Goal: Transaction & Acquisition: Subscribe to service/newsletter

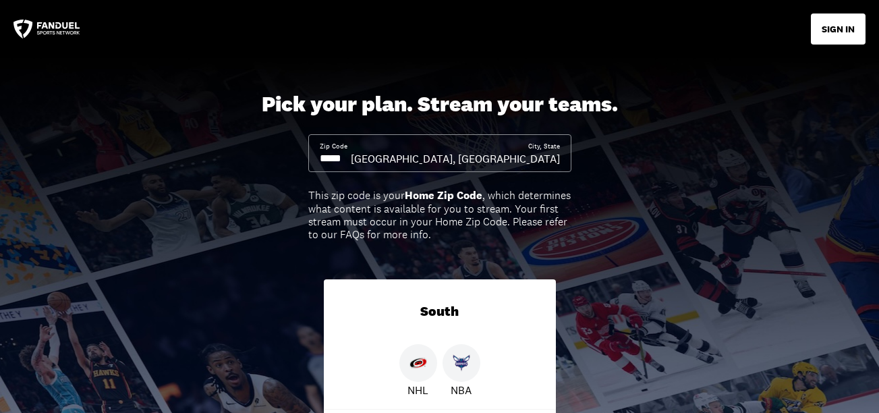
click at [341, 160] on input at bounding box center [335, 158] width 31 height 15
click at [351, 149] on div "Zip Code" at bounding box center [335, 154] width 31 height 24
click at [351, 162] on input at bounding box center [335, 158] width 31 height 15
click at [343, 156] on input at bounding box center [335, 158] width 31 height 15
click at [351, 158] on input at bounding box center [335, 158] width 31 height 15
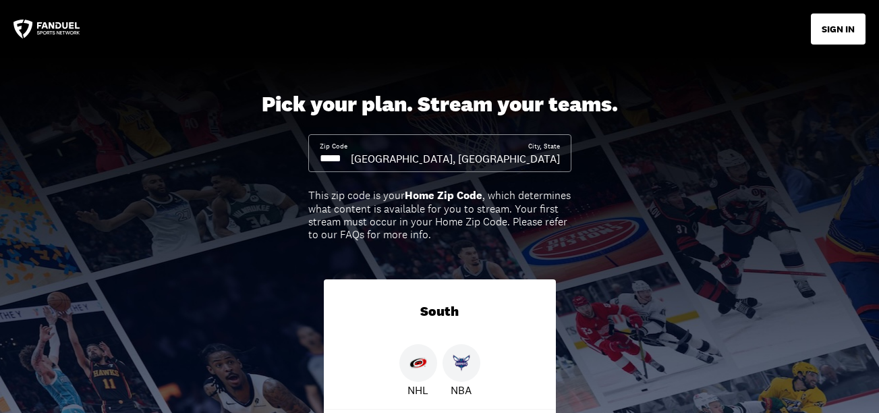
click at [345, 158] on input at bounding box center [335, 158] width 31 height 15
click at [341, 161] on input at bounding box center [335, 158] width 31 height 15
click at [351, 154] on input at bounding box center [335, 158] width 31 height 15
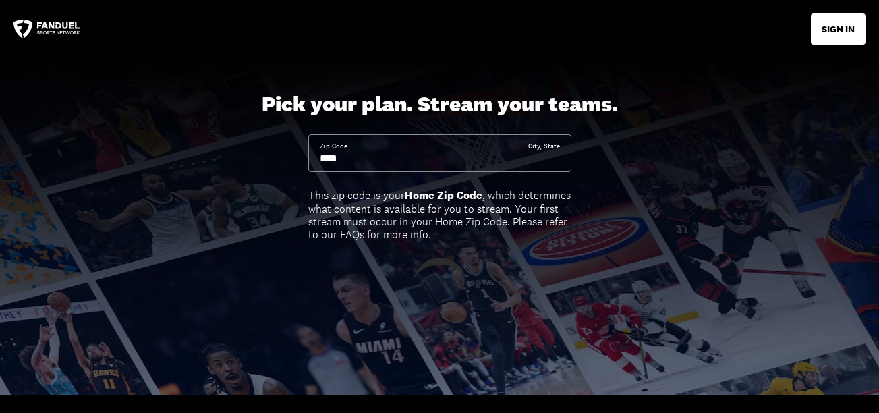
type input "*****"
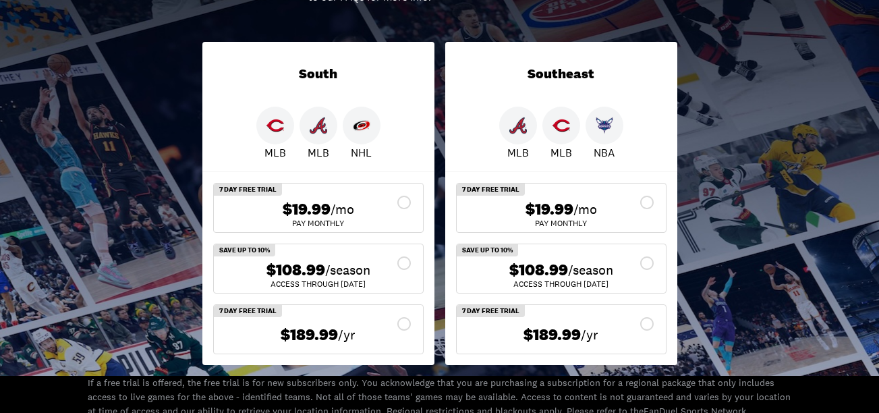
scroll to position [270, 0]
